Goal: Information Seeking & Learning: Learn about a topic

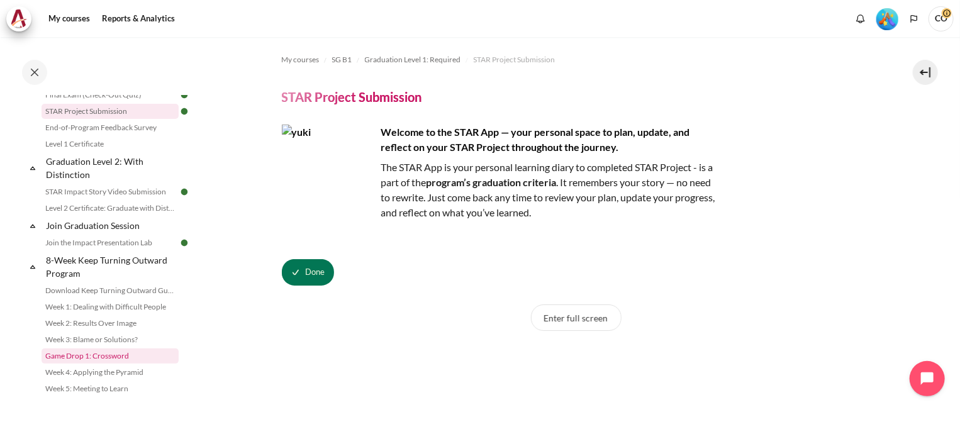
scroll to position [1419, 0]
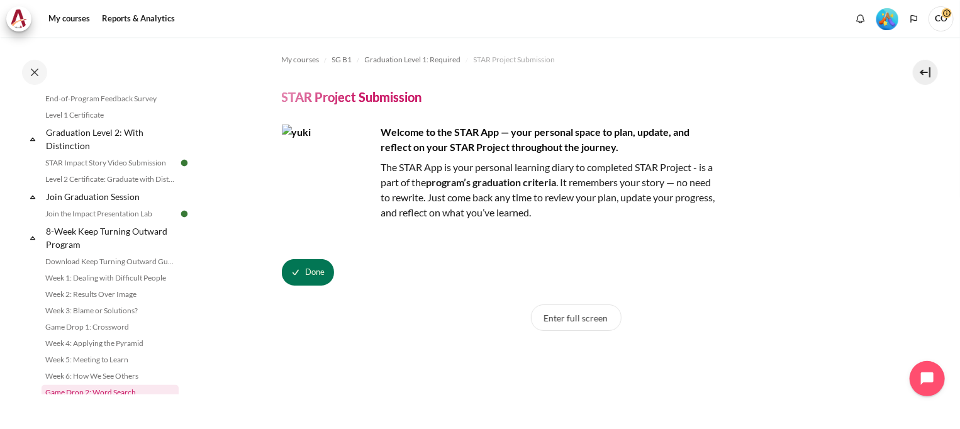
click at [105, 385] on link "Game Drop 2: Word Search" at bounding box center [110, 392] width 137 height 15
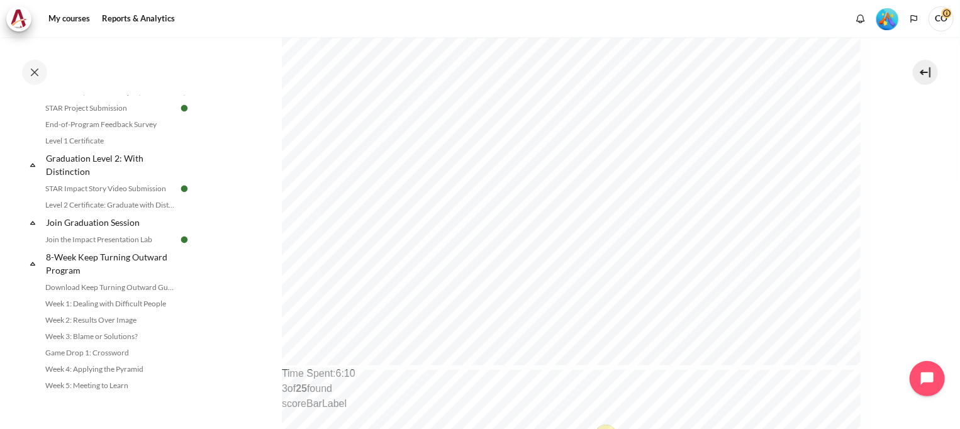
scroll to position [575, 0]
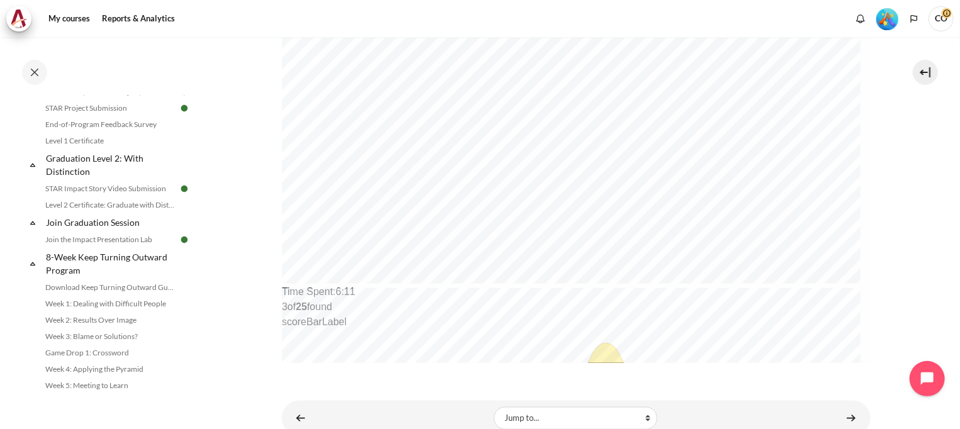
click at [94, 426] on li "Week 7: Taking Responsibility" at bounding box center [117, 434] width 150 height 16
click at [121, 427] on link "Week 7: Taking Responsibility" at bounding box center [110, 434] width 137 height 15
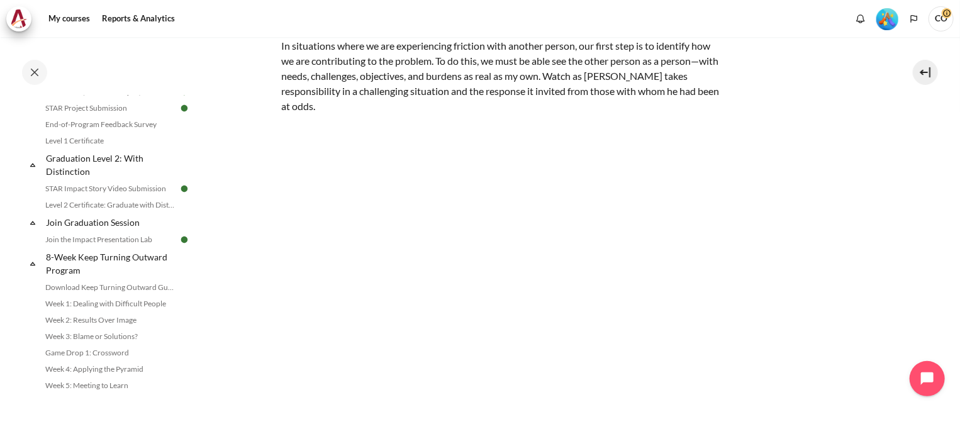
scroll to position [108, 0]
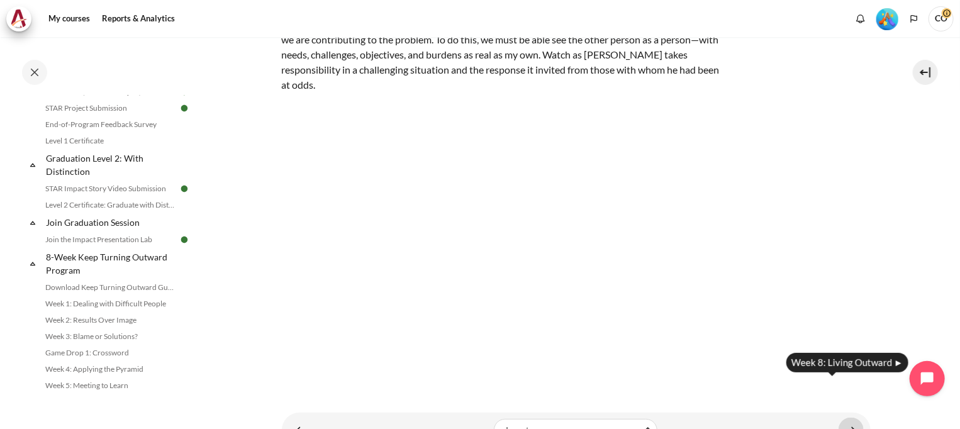
click at [838, 418] on link "Content" at bounding box center [850, 430] width 25 height 25
